Goal: Task Accomplishment & Management: Manage account settings

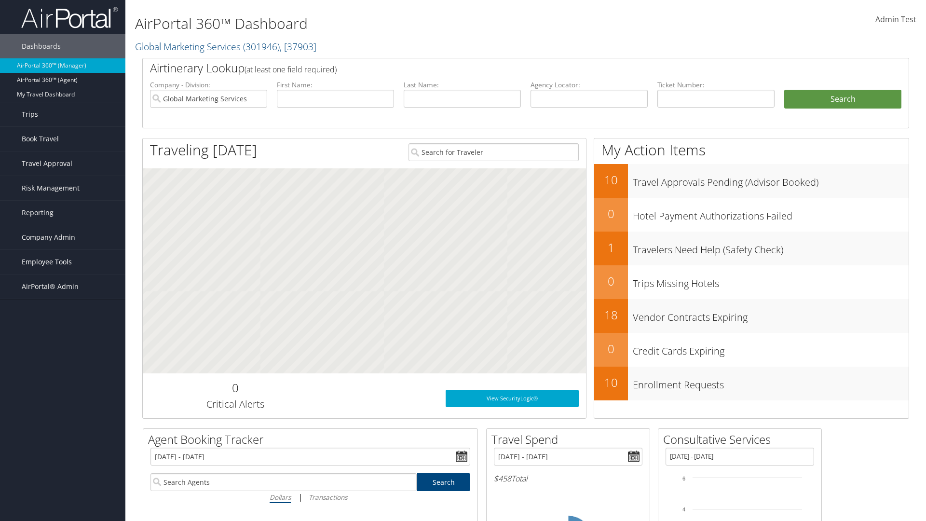
click at [63, 262] on span "Employee Tools" at bounding box center [47, 262] width 50 height 24
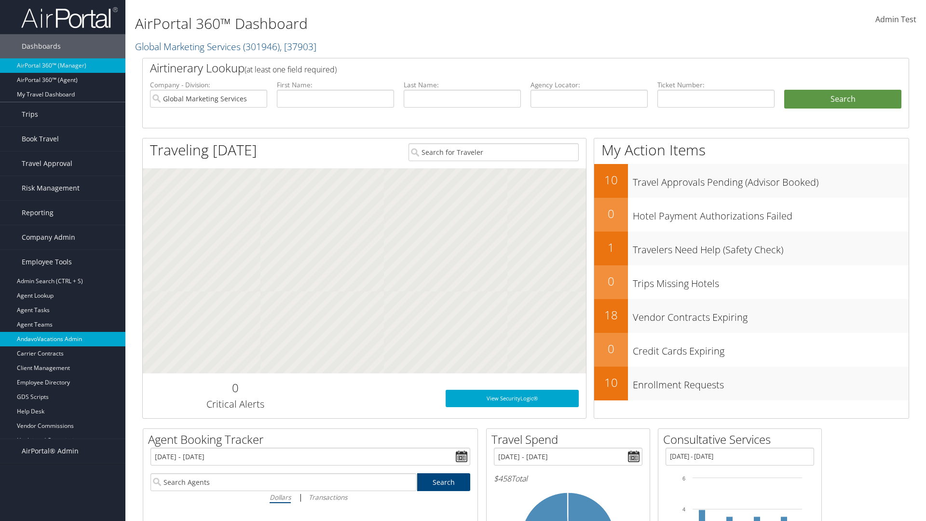
click at [63, 339] on link "AndavoVacations Admin" at bounding box center [62, 339] width 125 height 14
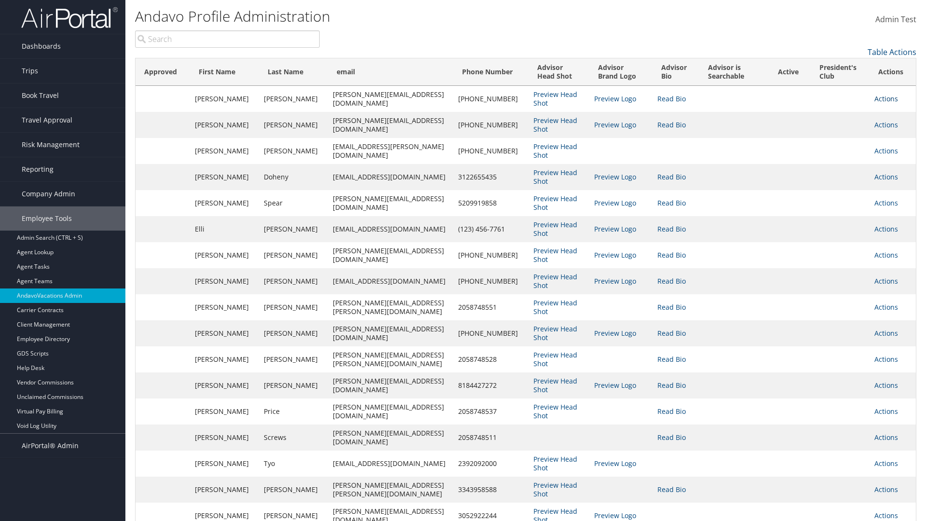
click at [883, 98] on link "Actions" at bounding box center [886, 98] width 24 height 9
click at [840, 129] on link "Edit" at bounding box center [839, 129] width 105 height 16
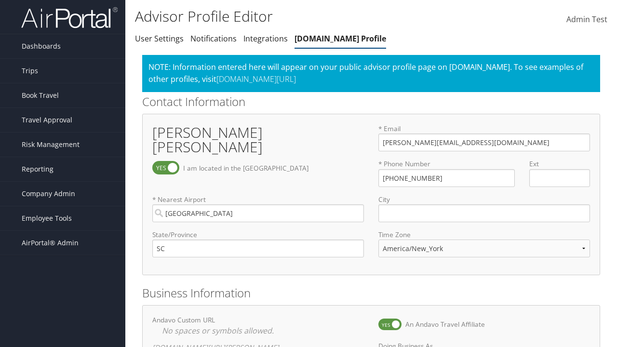
select select "153"
checkbox input "true"
